Goal: Task Accomplishment & Management: Manage account settings

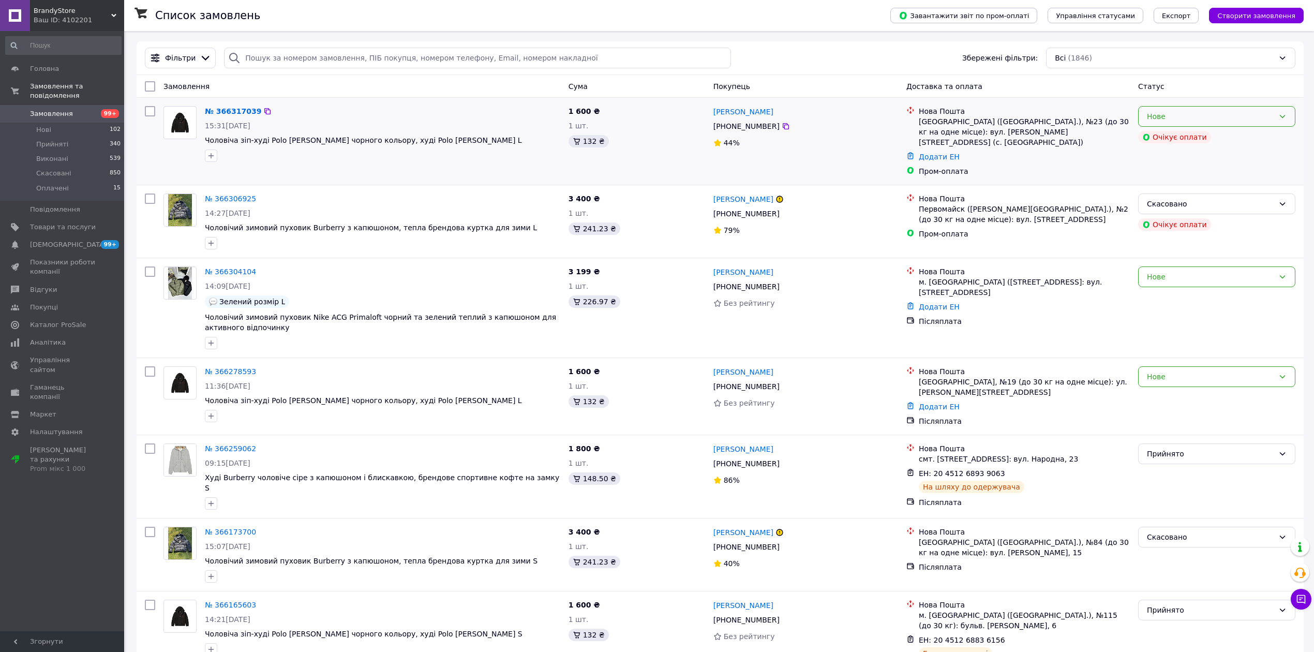
click at [1188, 115] on div "Нове" at bounding box center [1210, 116] width 127 height 11
drag, startPoint x: 1170, startPoint y: 270, endPoint x: 1168, endPoint y: 279, distance: 9.5
click at [1170, 271] on div "Нове" at bounding box center [1210, 276] width 127 height 11
drag, startPoint x: 1168, startPoint y: 284, endPoint x: 1150, endPoint y: 217, distance: 69.2
click at [1168, 285] on li "Прийнято" at bounding box center [1217, 290] width 156 height 19
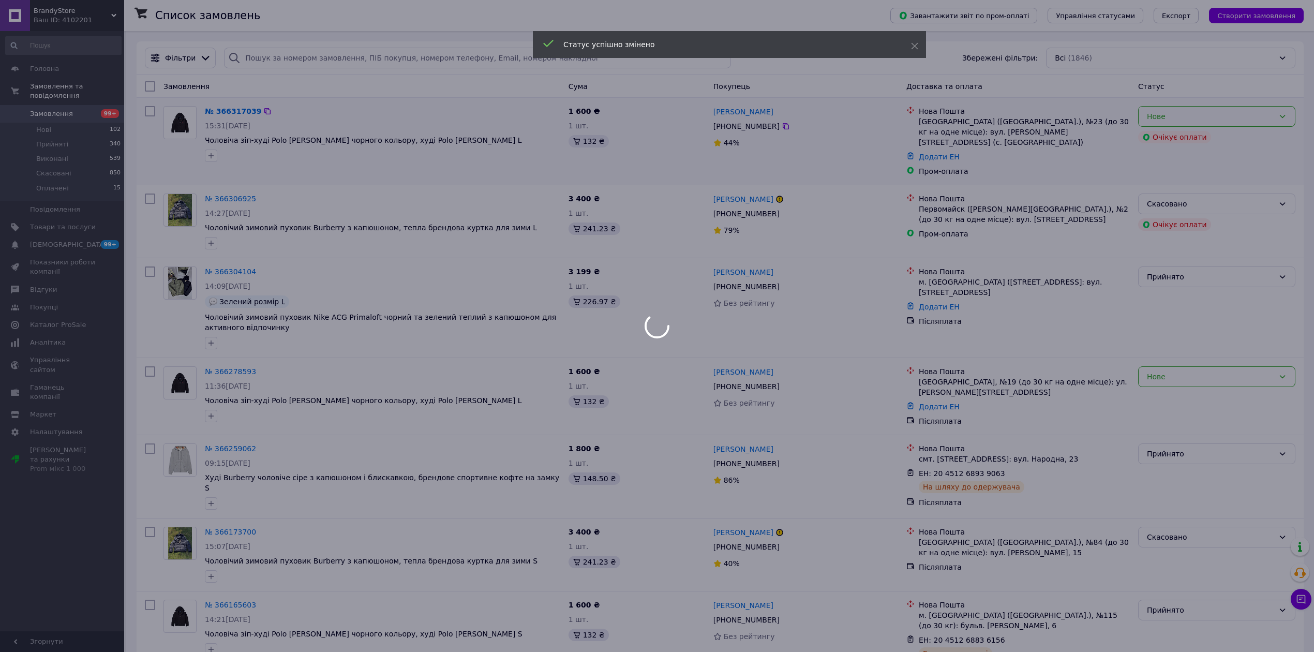
click at [1175, 123] on div at bounding box center [657, 326] width 1314 height 652
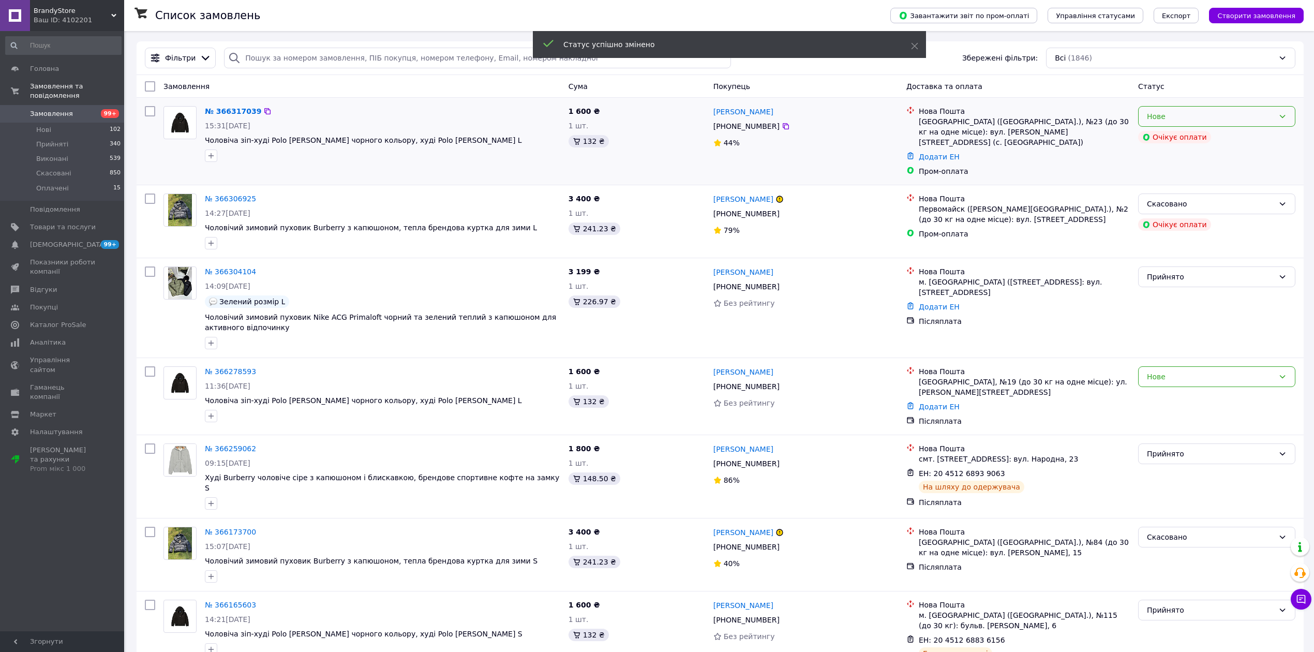
click at [1174, 122] on div "Нове" at bounding box center [1210, 116] width 127 height 11
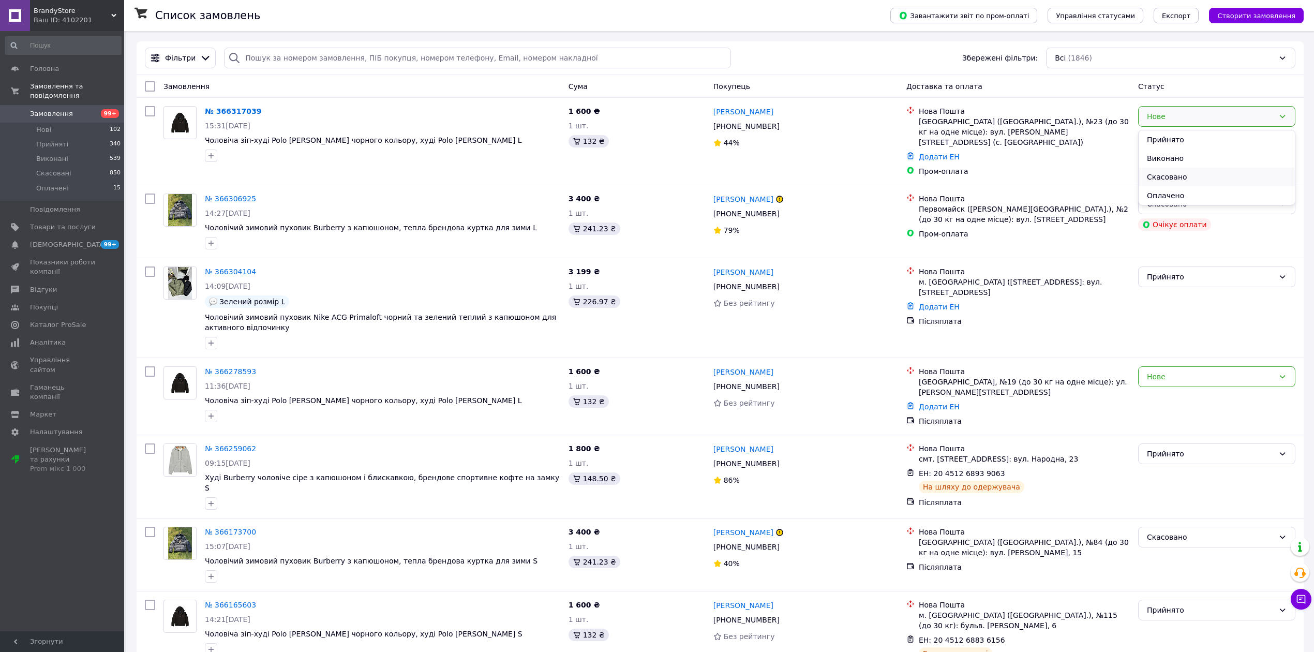
click at [1177, 171] on li "Скасовано" at bounding box center [1217, 177] width 156 height 19
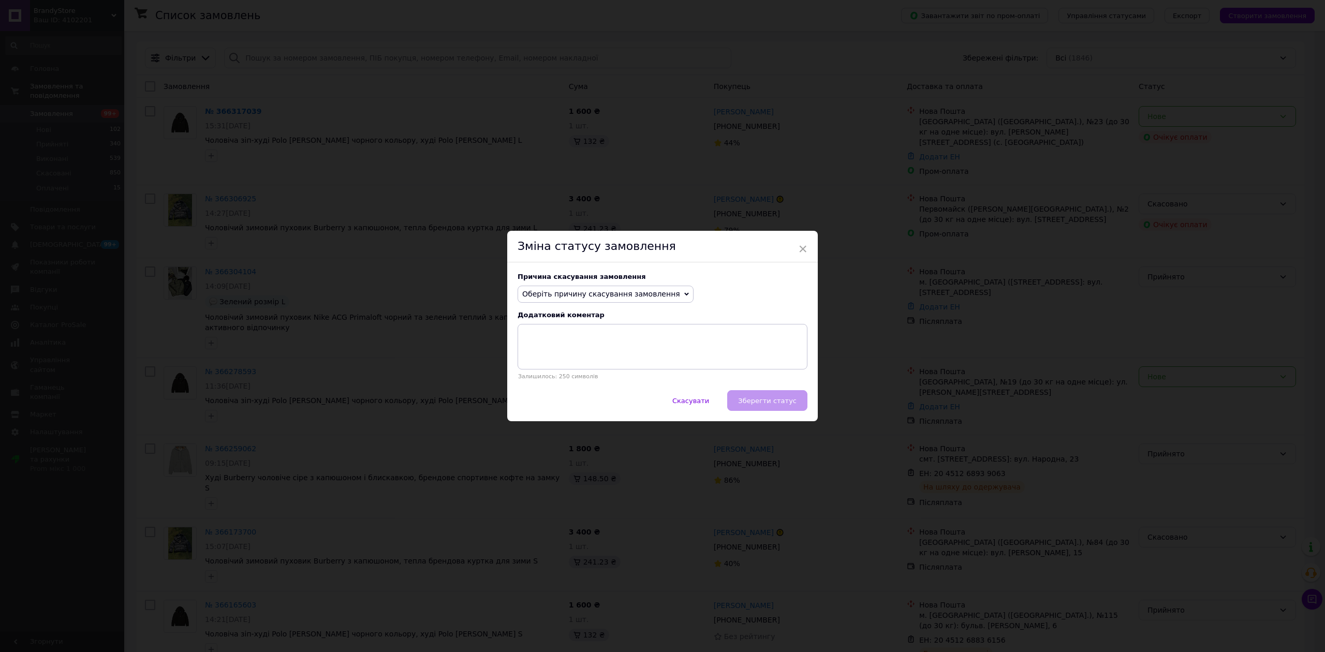
click at [651, 291] on span "Оберіть причину скасування замовлення" at bounding box center [601, 294] width 158 height 8
click at [593, 346] on li "Оплата не надійшла" at bounding box center [605, 343] width 175 height 14
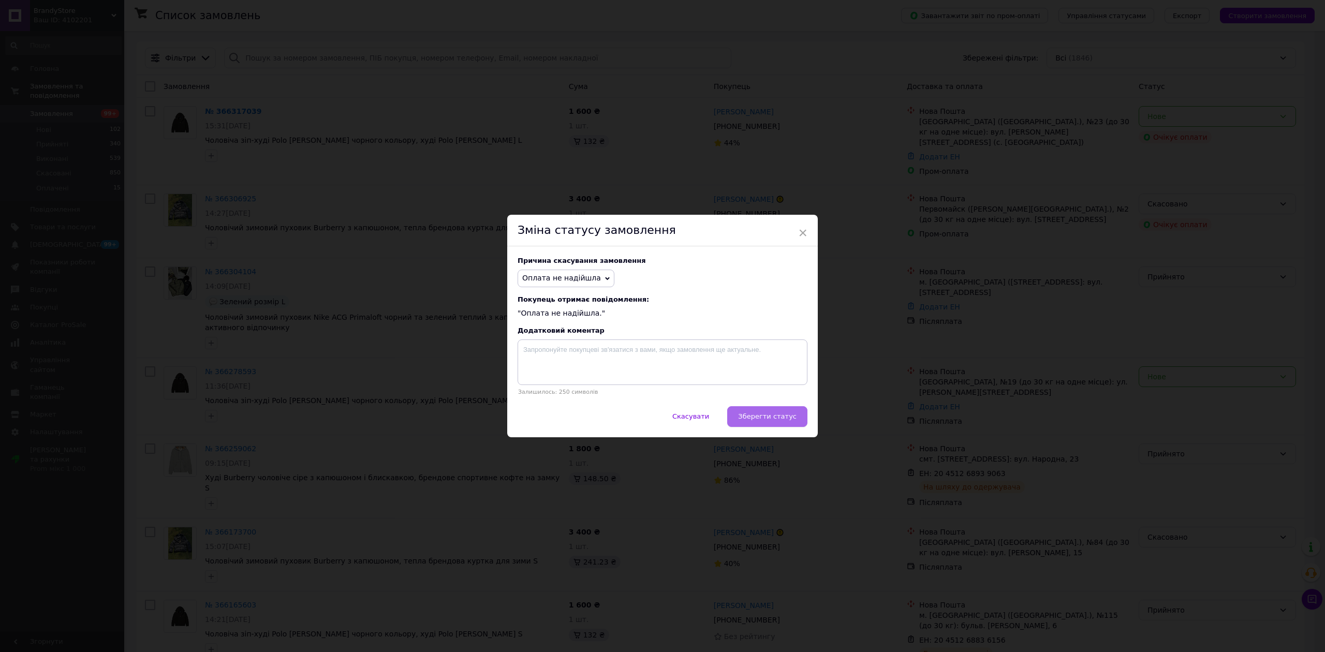
click at [766, 412] on button "Зберегти статус" at bounding box center [767, 416] width 80 height 21
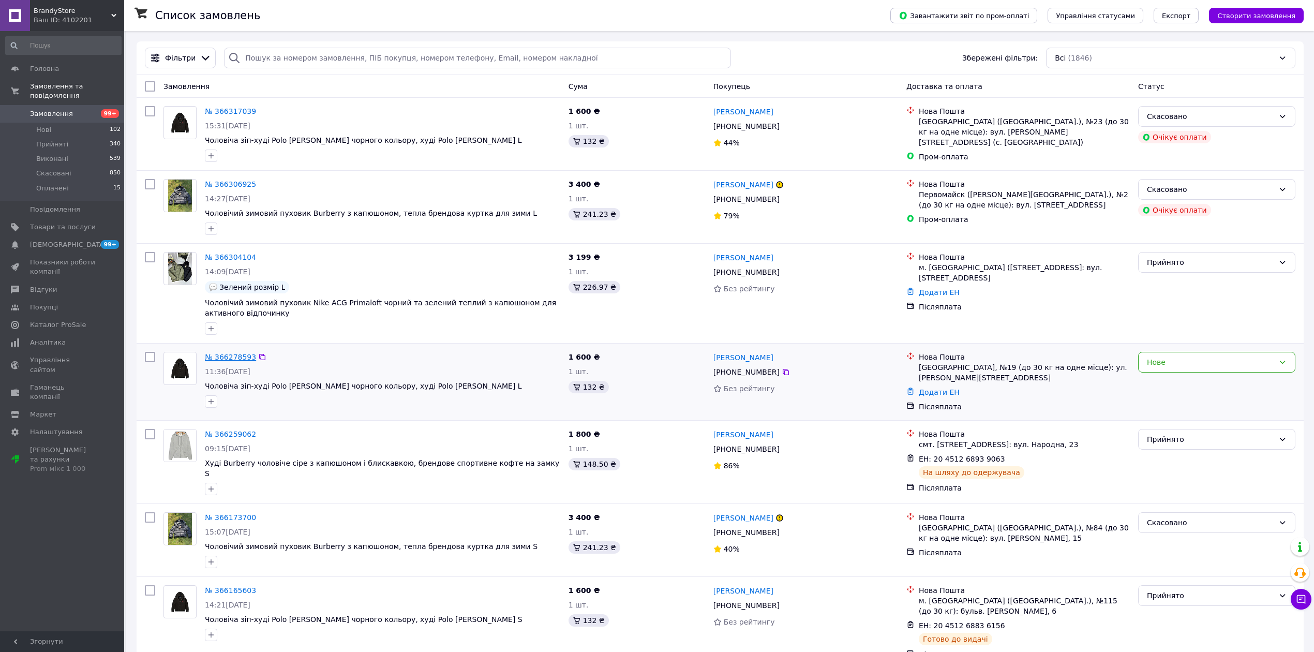
click at [236, 361] on link "№ 366278593" at bounding box center [230, 357] width 51 height 8
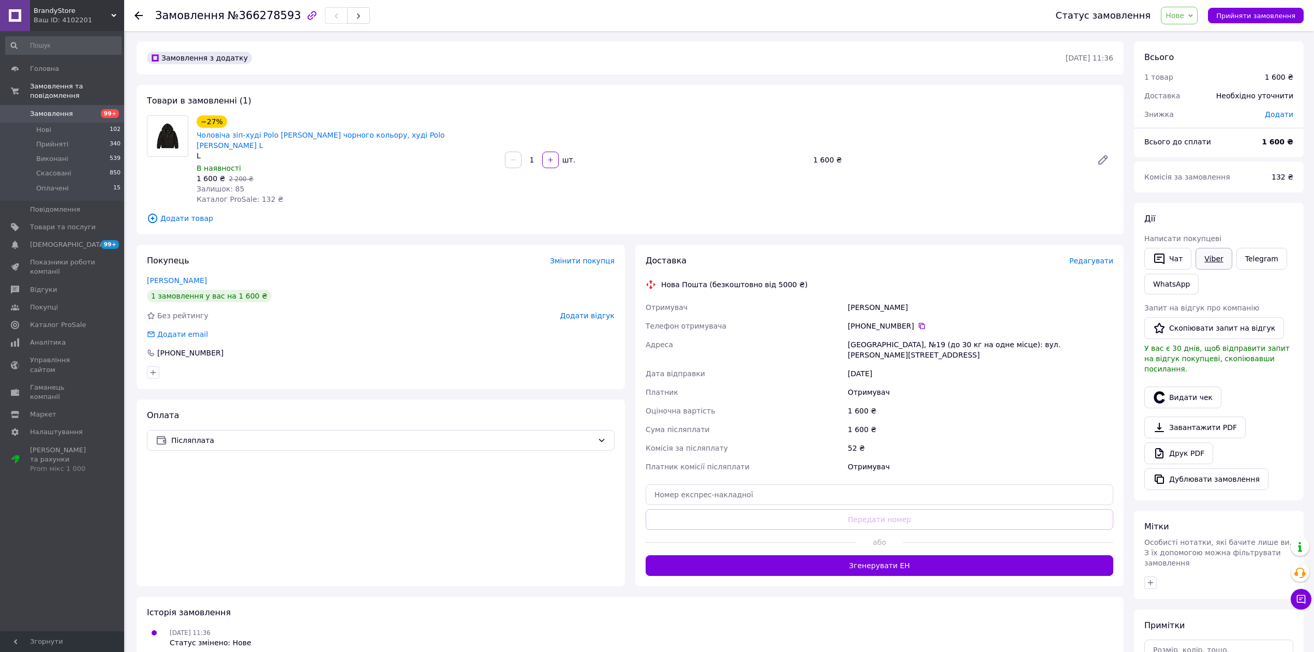
click at [1211, 263] on link "Viber" at bounding box center [1214, 259] width 36 height 22
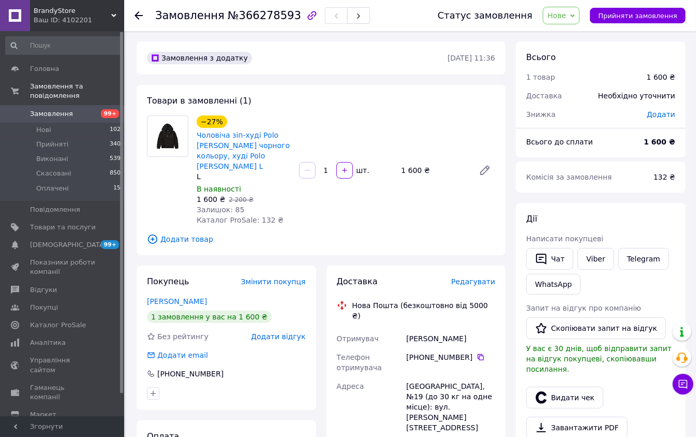
click at [67, 109] on span "Замовлення" at bounding box center [63, 113] width 66 height 9
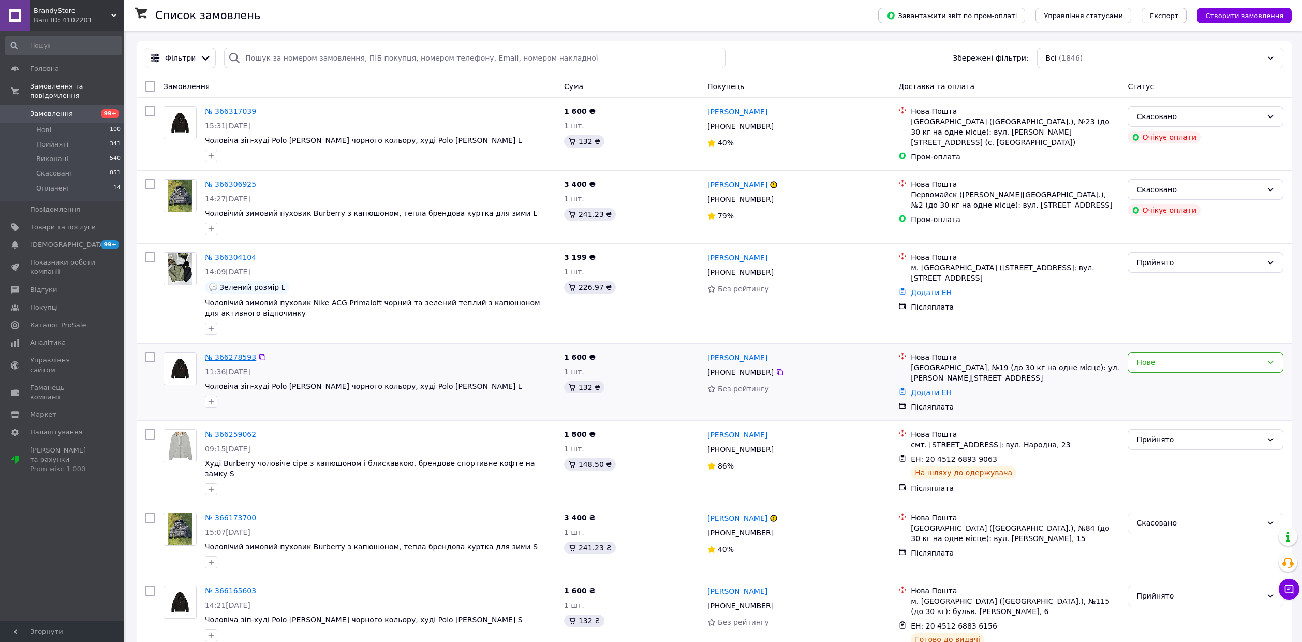
click at [228, 353] on link "№ 366278593" at bounding box center [230, 357] width 51 height 8
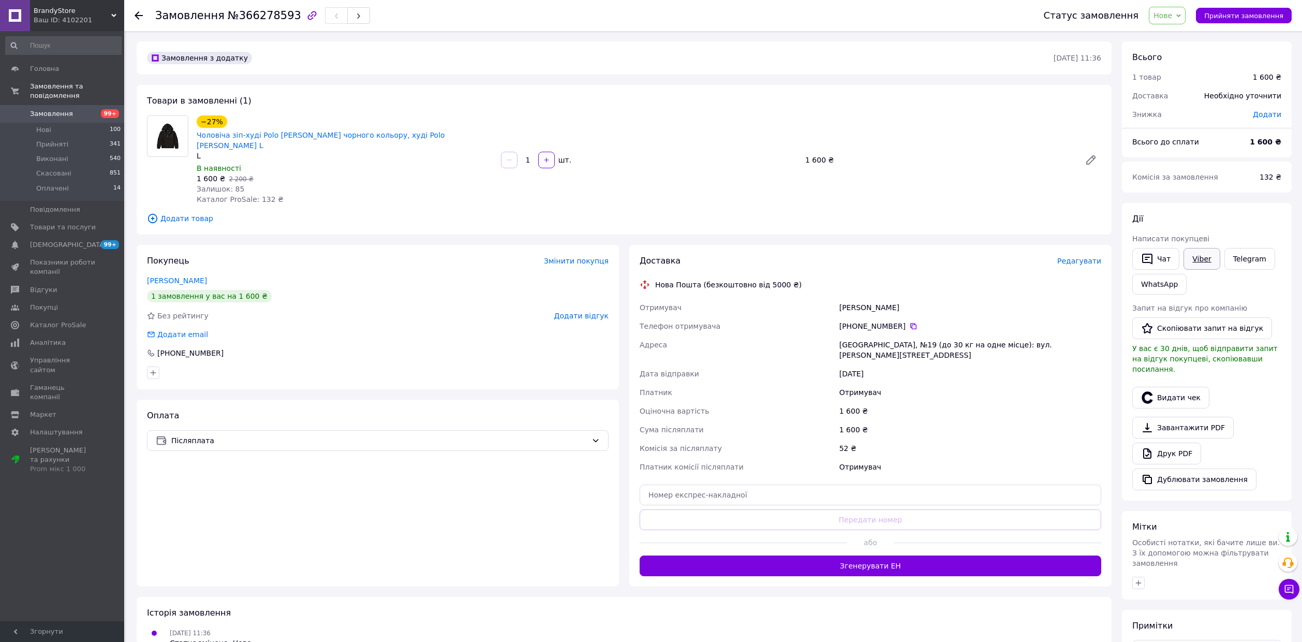
click at [706, 249] on link "Viber" at bounding box center [1201, 259] width 36 height 22
click at [36, 223] on span "Товари та послуги" at bounding box center [63, 227] width 66 height 9
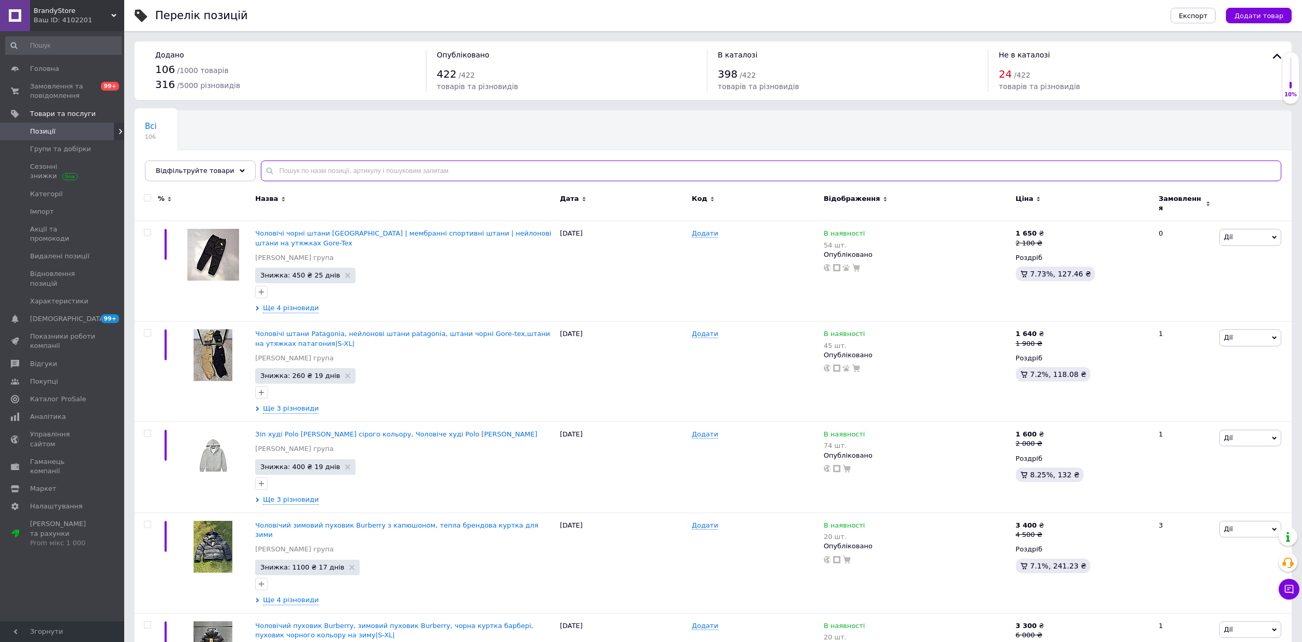
click at [302, 170] on input "text" at bounding box center [771, 170] width 1020 height 21
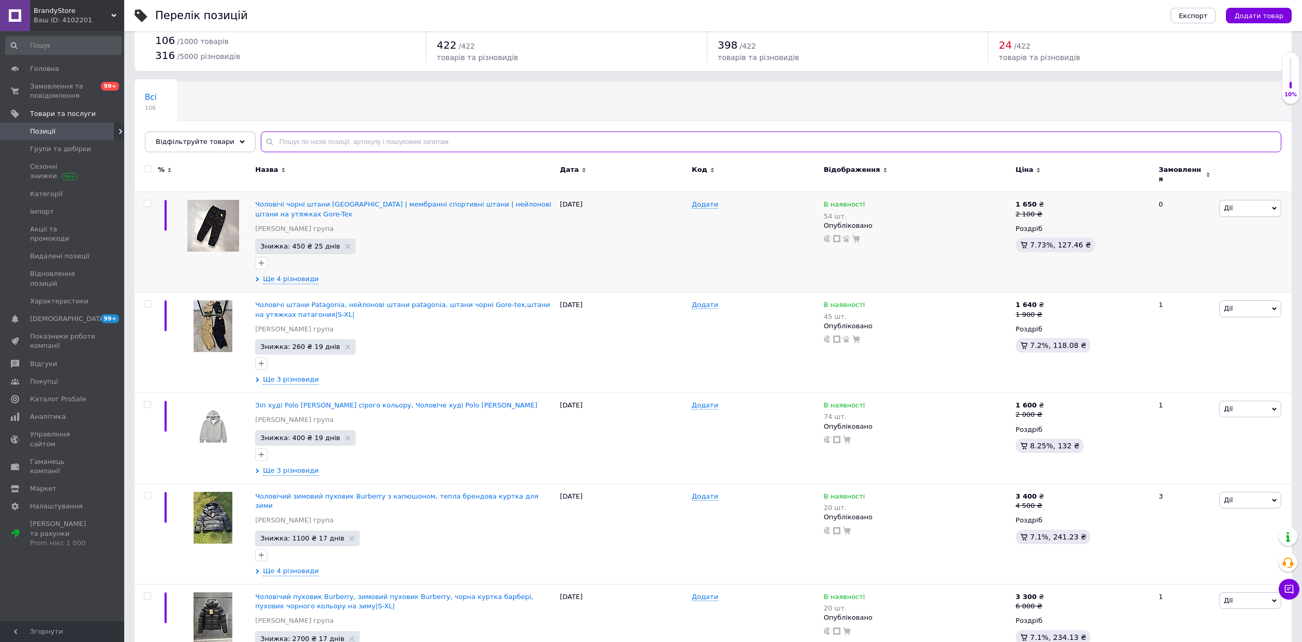
scroll to position [69, 0]
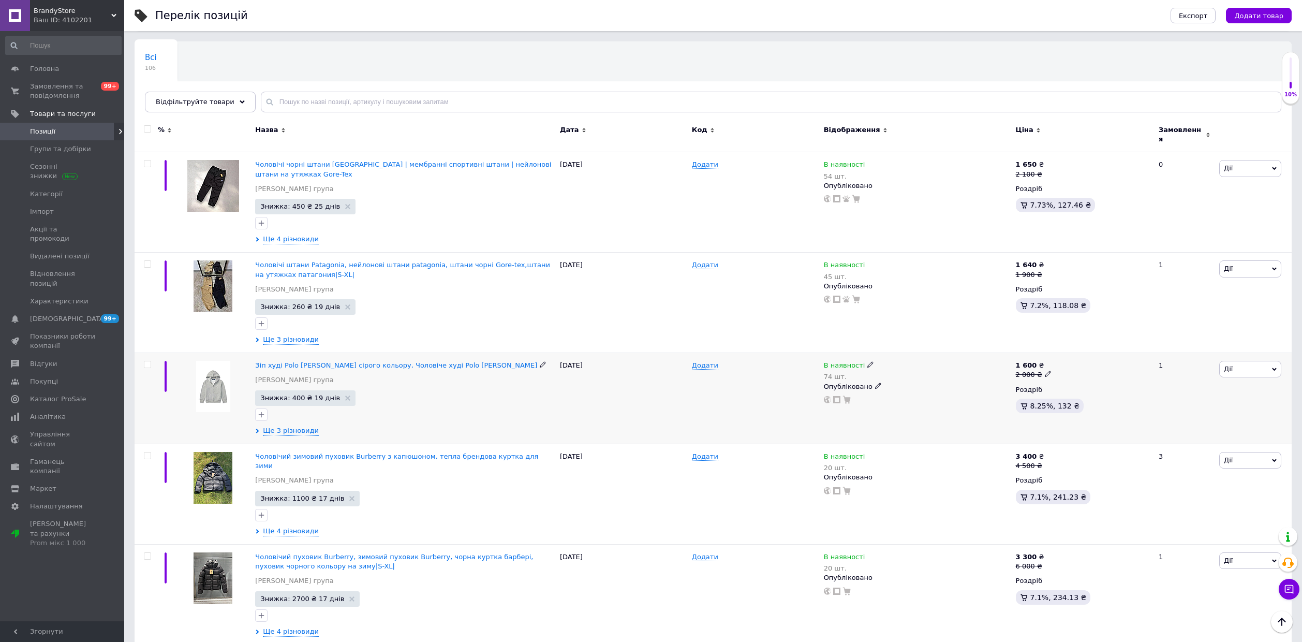
click at [228, 371] on img at bounding box center [213, 386] width 34 height 51
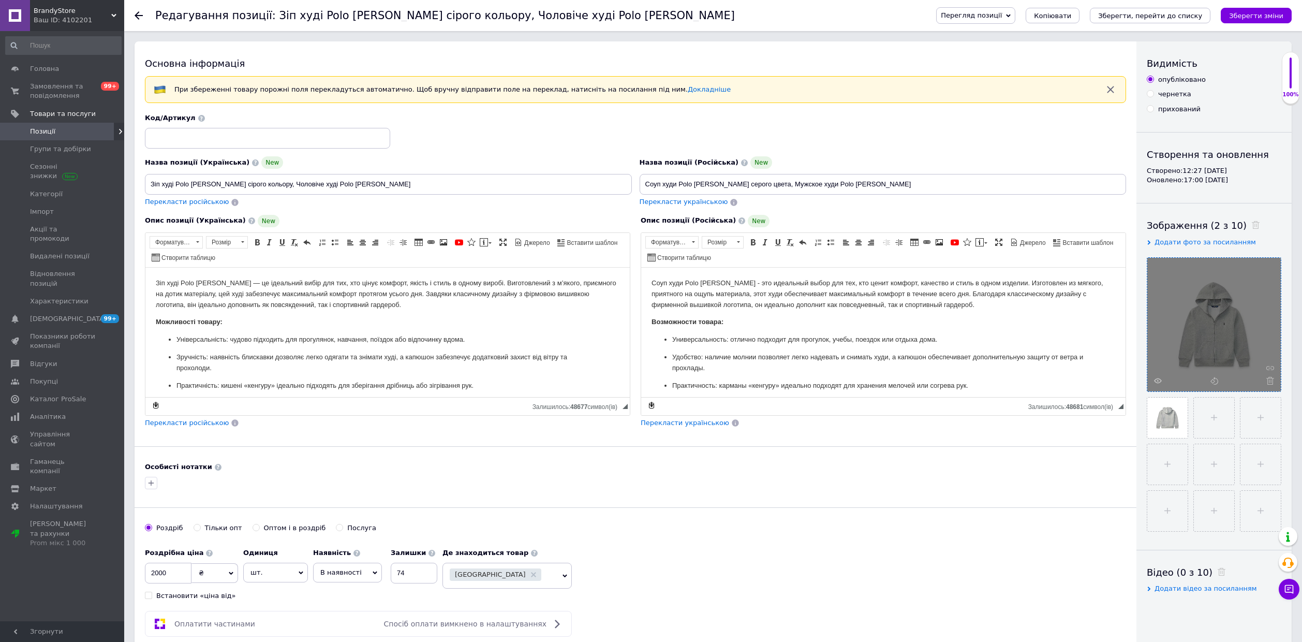
click at [706, 382] on div at bounding box center [1214, 325] width 134 height 134
click at [706, 381] on use at bounding box center [1158, 380] width 8 height 5
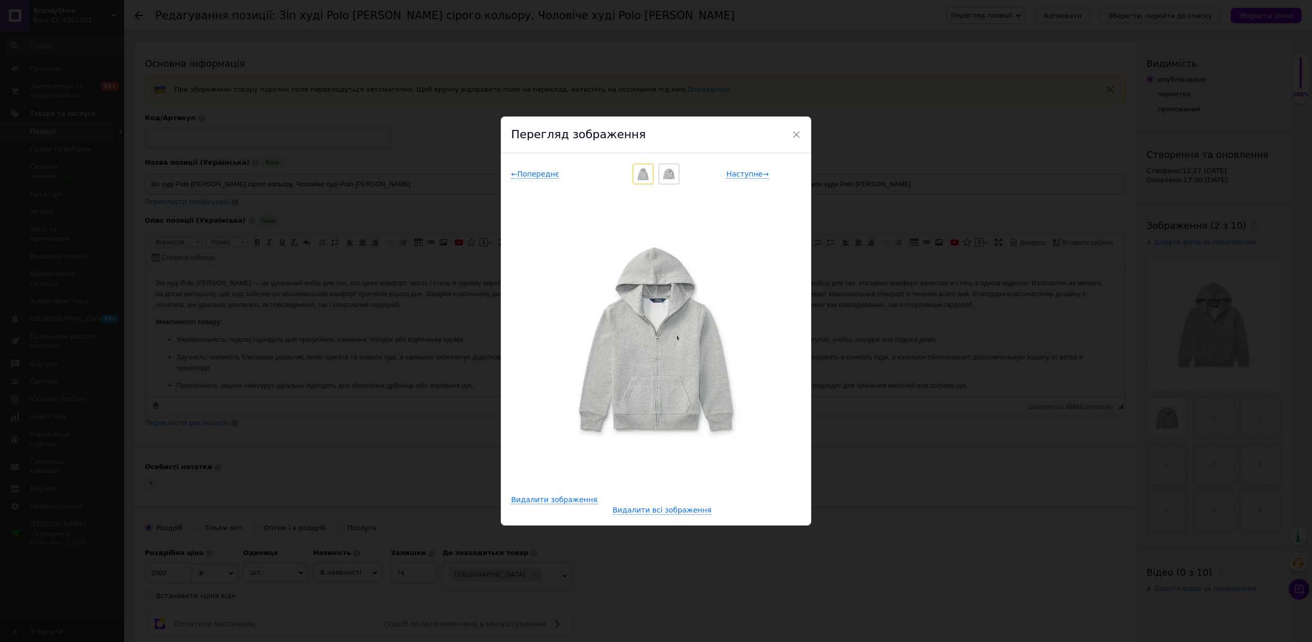
drag, startPoint x: 757, startPoint y: 335, endPoint x: 698, endPoint y: 352, distance: 60.9
click at [706, 67] on div "× Перегляд зображення ← Попереднє Наступне → Видалити зображення Видалити всі з…" at bounding box center [656, 321] width 1312 height 642
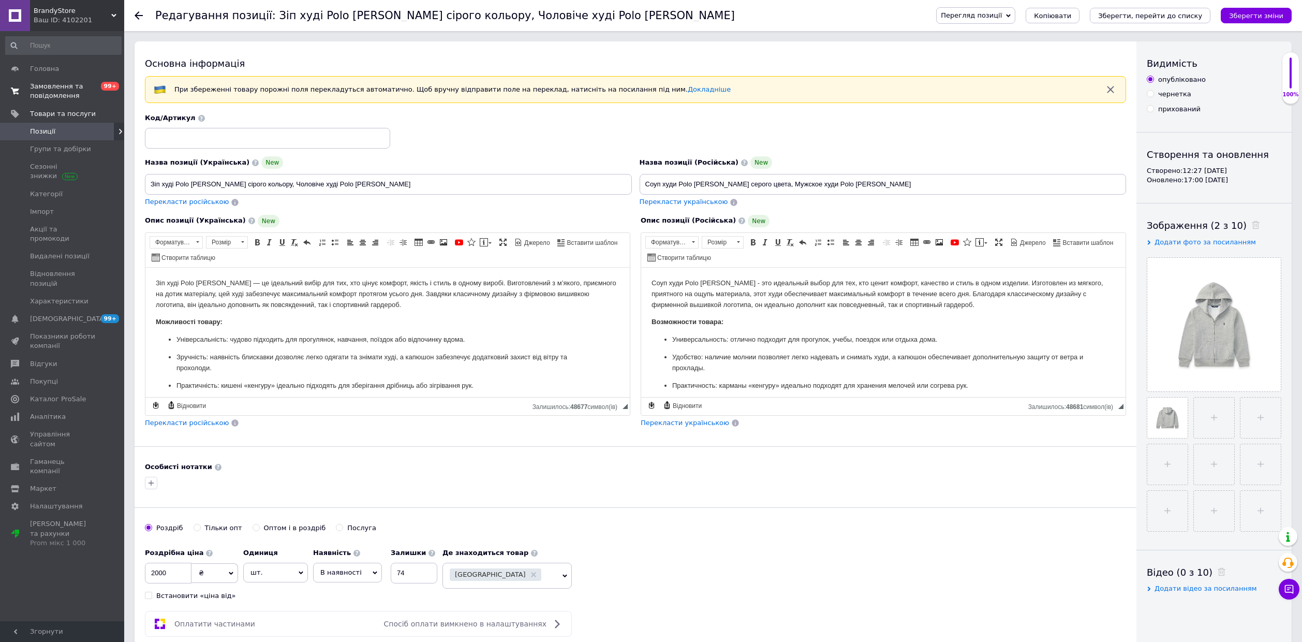
click at [58, 101] on link "Замовлення та повідомлення 0 99+" at bounding box center [63, 91] width 127 height 27
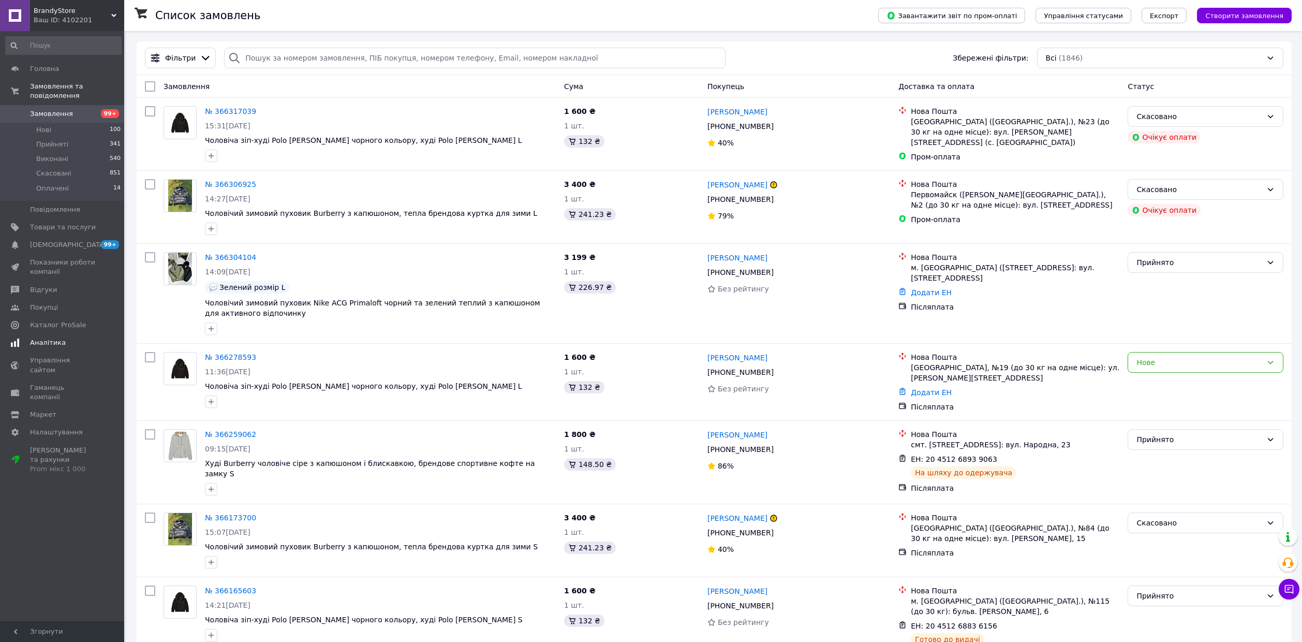
click at [85, 240] on span "[DEMOGRAPHIC_DATA]" at bounding box center [63, 244] width 66 height 9
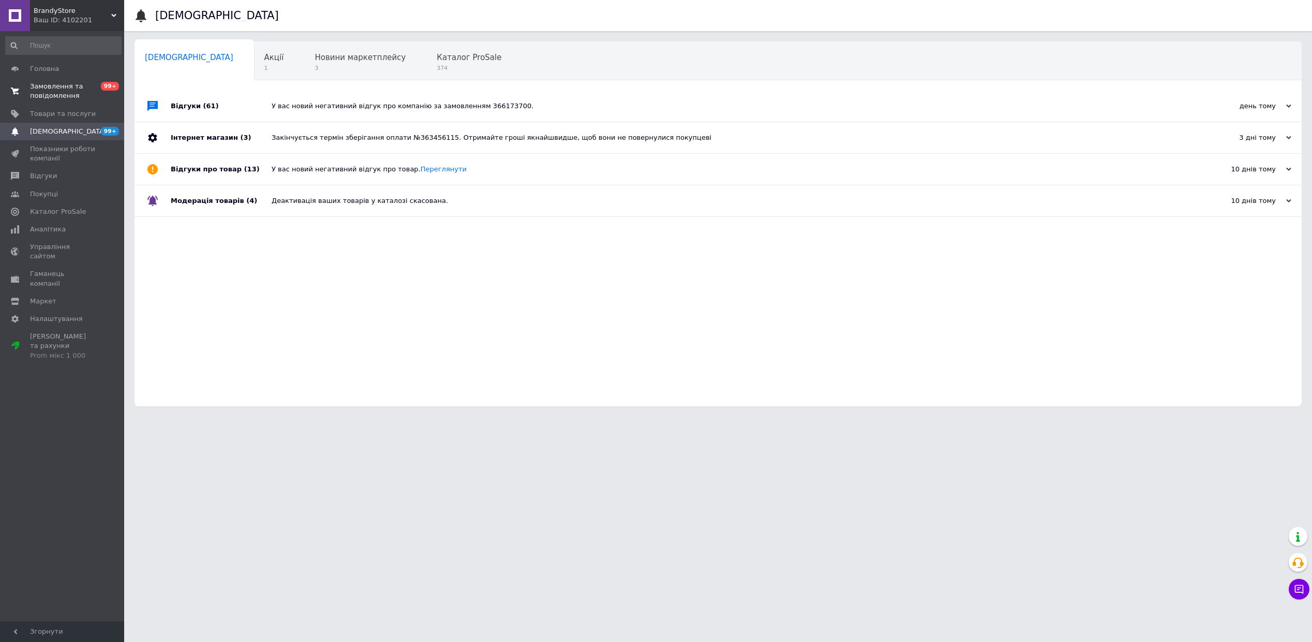
click at [64, 103] on ul "Головна Замовлення та повідомлення 0 99+ Товари та послуги Сповіщення 99+ 0 Пок…" at bounding box center [63, 212] width 127 height 304
click at [63, 101] on link "Замовлення та повідомлення 0 99+" at bounding box center [63, 91] width 127 height 27
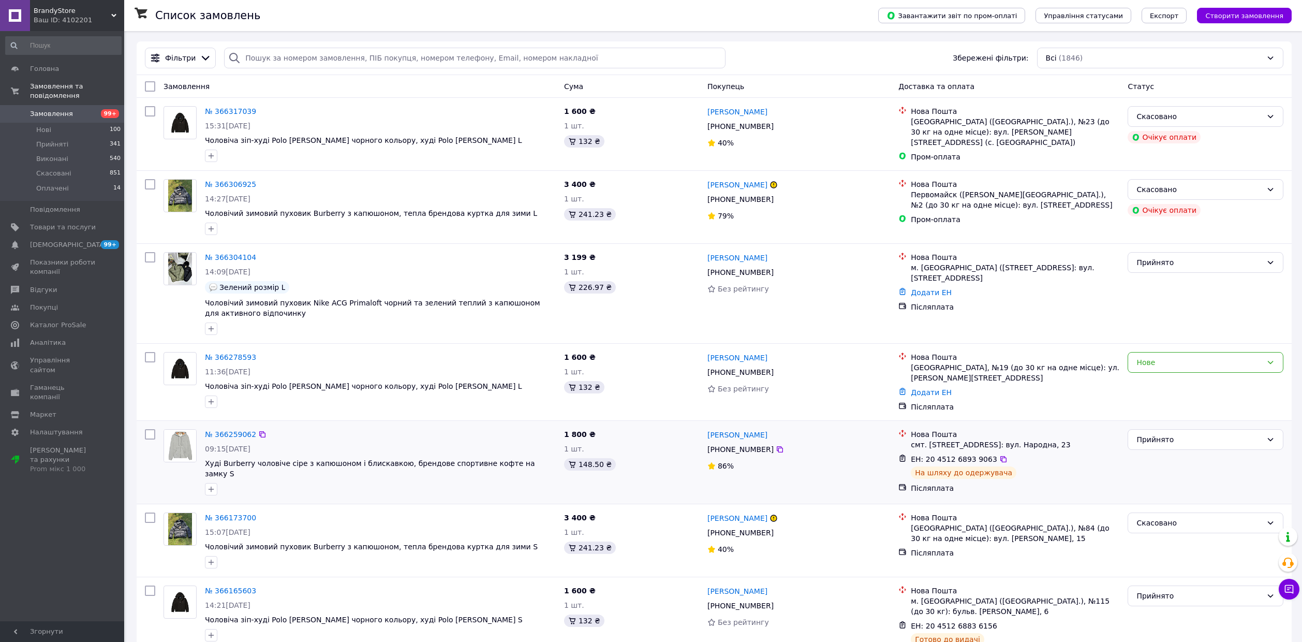
drag, startPoint x: 276, startPoint y: 485, endPoint x: 274, endPoint y: 477, distance: 8.4
drag, startPoint x: 273, startPoint y: 461, endPoint x: 271, endPoint y: 408, distance: 52.8
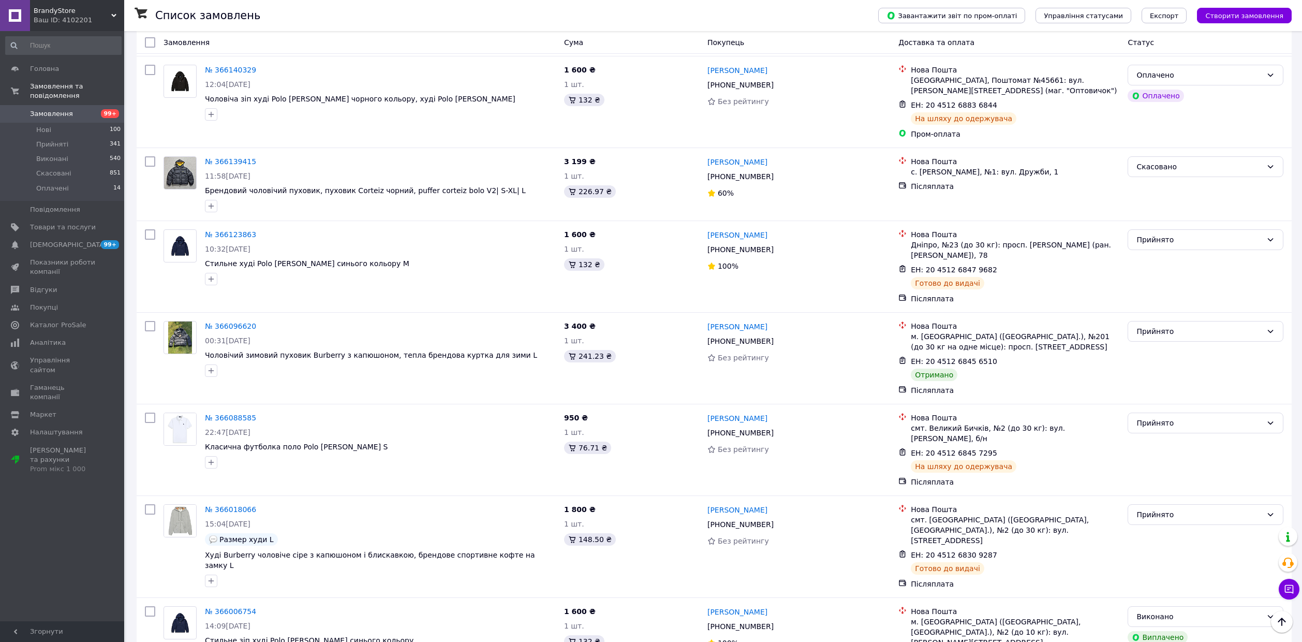
scroll to position [1153, 0]
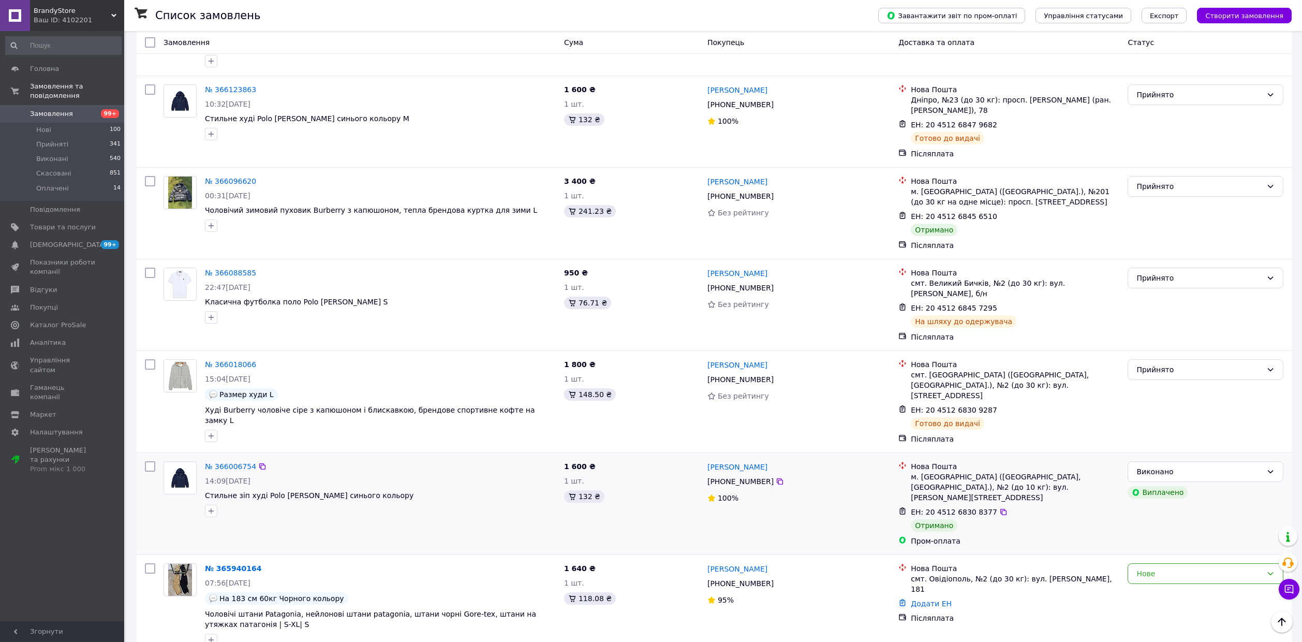
drag, startPoint x: 273, startPoint y: 407, endPoint x: 274, endPoint y: 458, distance: 51.2
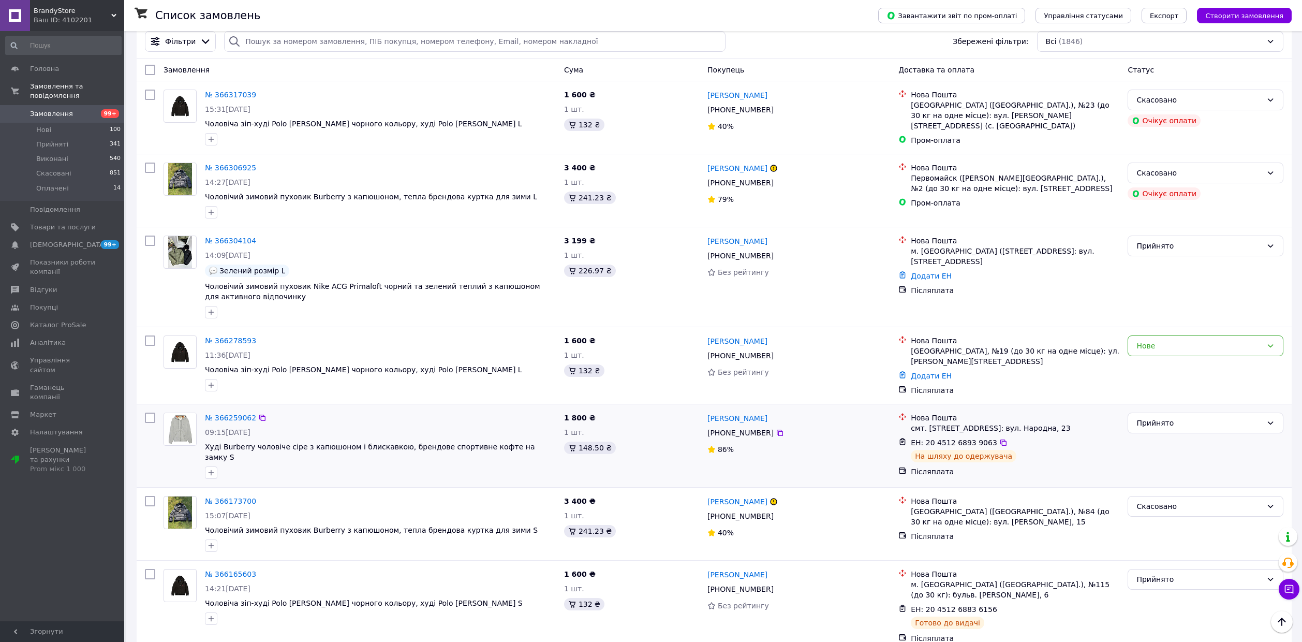
scroll to position [0, 0]
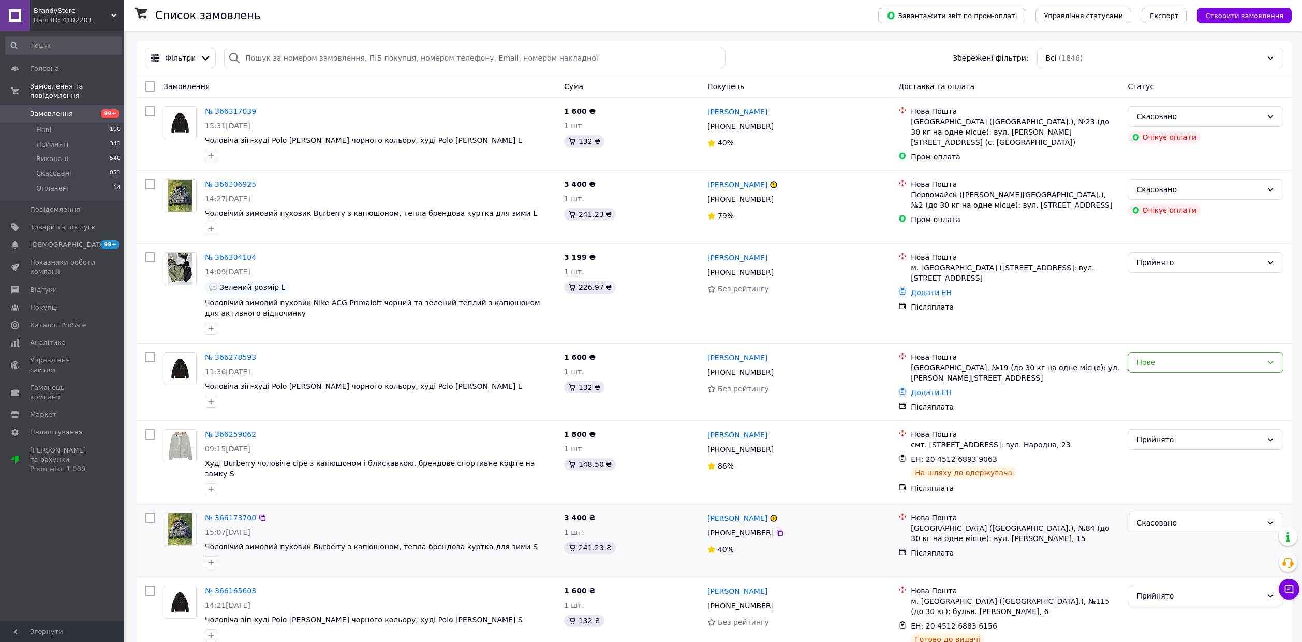
drag, startPoint x: 357, startPoint y: 481, endPoint x: 874, endPoint y: 530, distance: 519.9
click at [110, 240] on span "99+" at bounding box center [110, 244] width 18 height 9
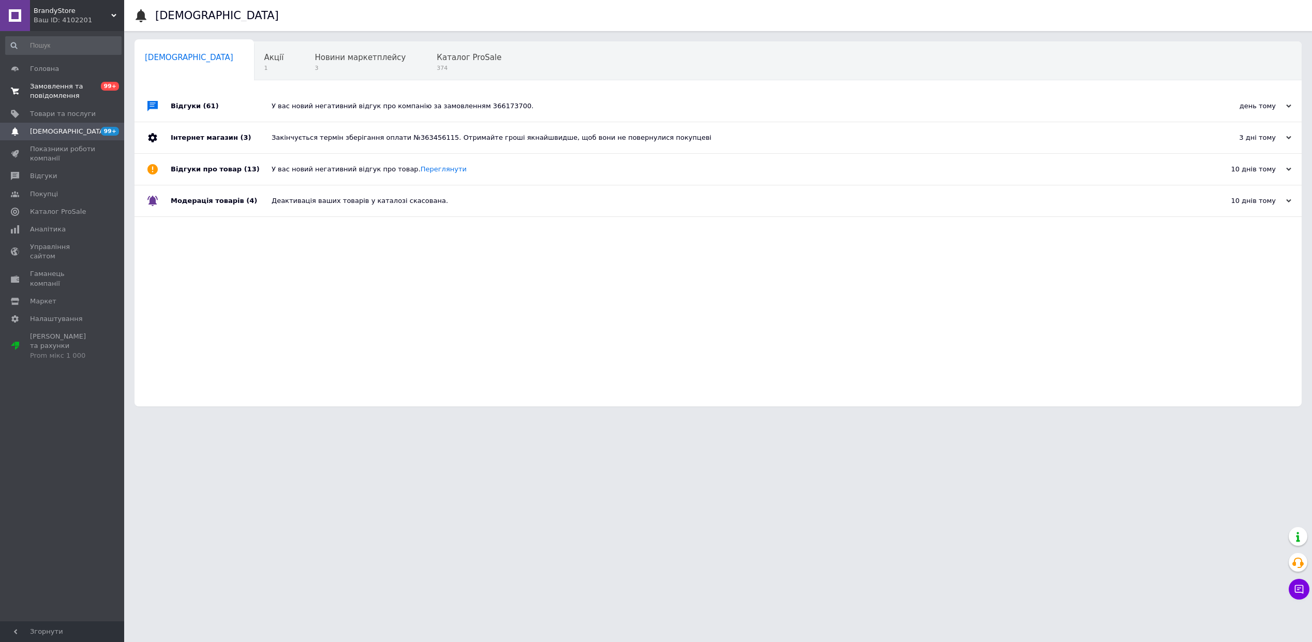
click at [71, 102] on link "Замовлення та повідомлення 0 99+" at bounding box center [63, 91] width 127 height 27
